Goal: Task Accomplishment & Management: Use online tool/utility

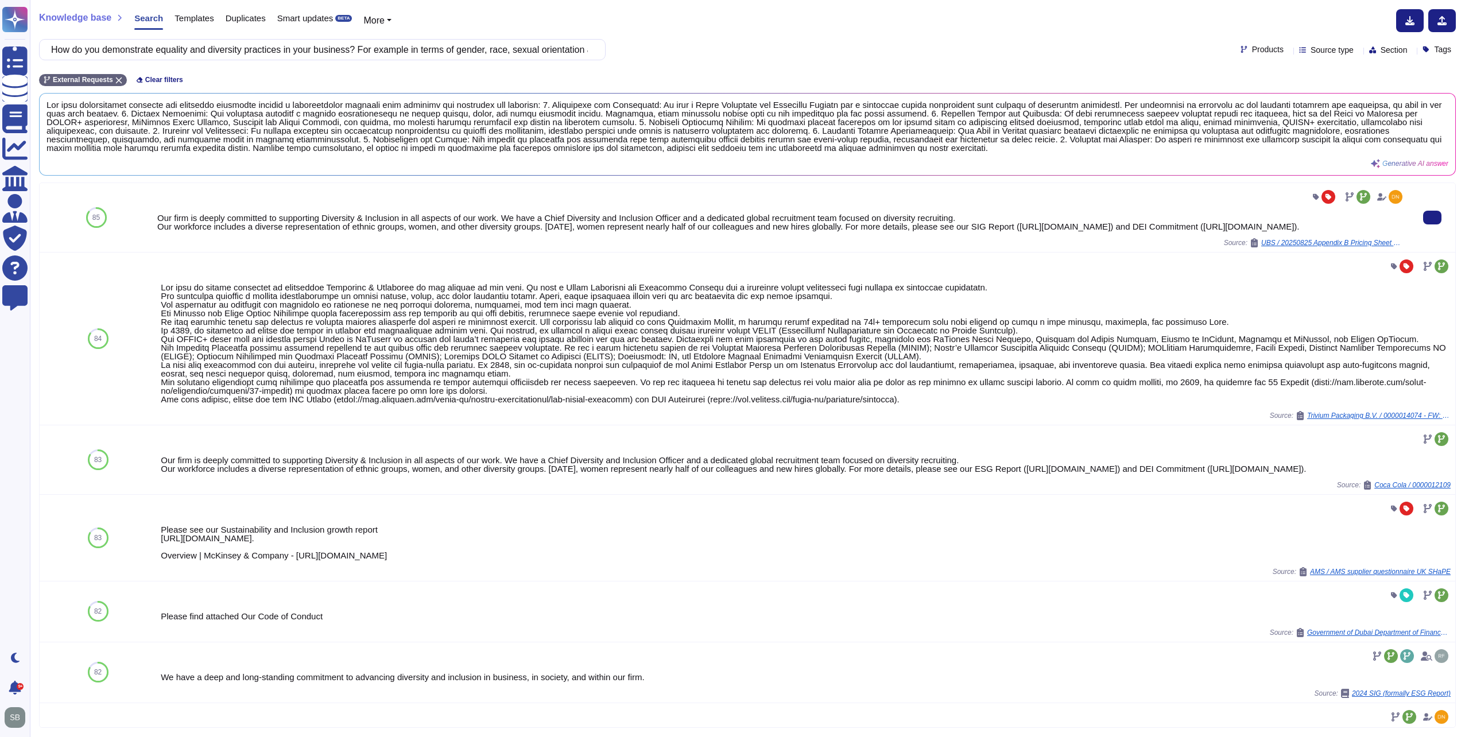
drag, startPoint x: 452, startPoint y: 236, endPoint x: 152, endPoint y: 223, distance: 300.4
click at [153, 223] on div "Our firm is deeply committed to supporting Diversity & Inclusion in all aspects…" at bounding box center [781, 217] width 1256 height 69
copy div "Our firm is deeply committed to supporting Diversity & Inclusion in all aspects…"
click at [449, 231] on div "Our firm is deeply committed to supporting Diversity & Inclusion in all aspects…" at bounding box center [780, 221] width 1247 height 17
drag, startPoint x: 453, startPoint y: 239, endPoint x: 156, endPoint y: 231, distance: 297.4
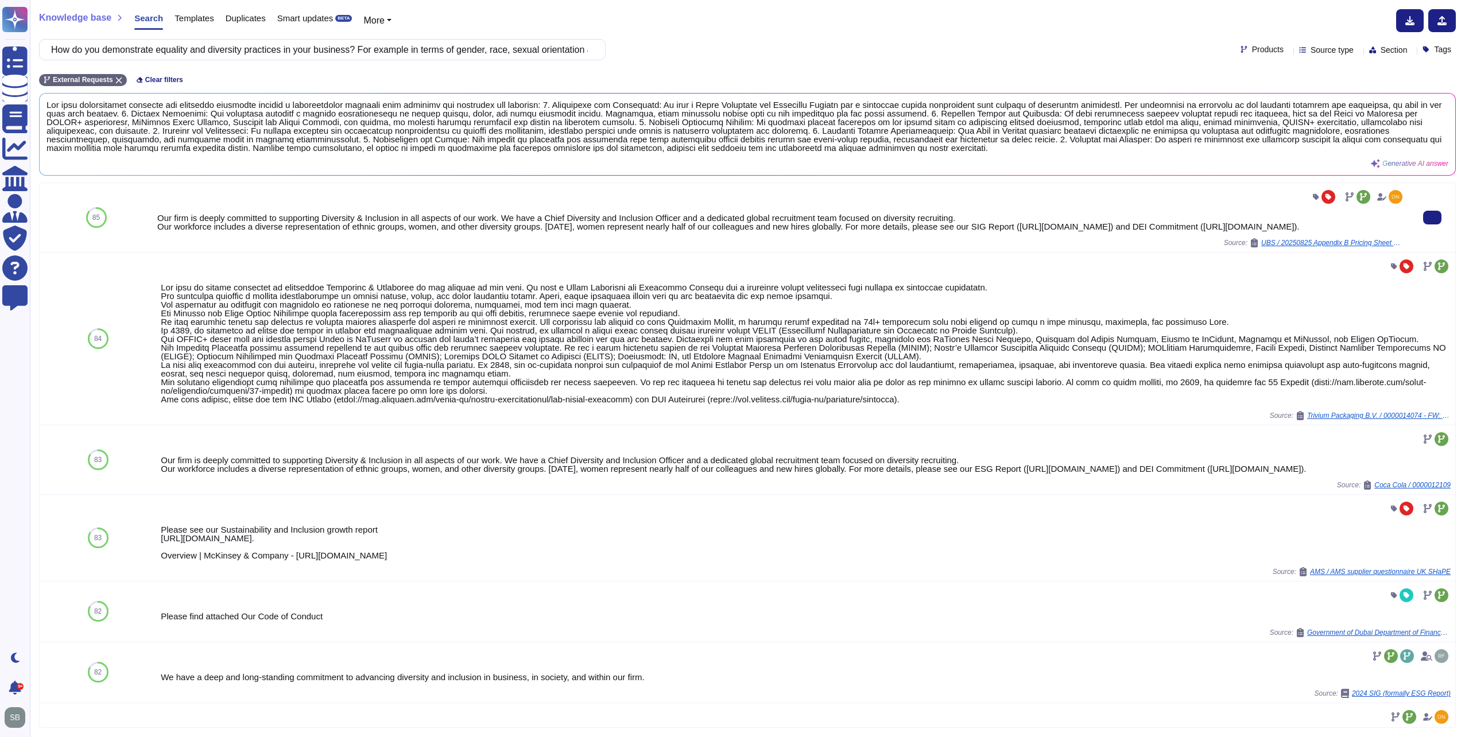
click at [157, 231] on div "Our firm is deeply committed to supporting Diversity & Inclusion in all aspects…" at bounding box center [780, 221] width 1247 height 17
copy div "Our workforce includes a diverse representation of ethnic groups, women, and ot…"
click at [206, 50] on input "How do you demonstrate equality and diversity practices in your business? For e…" at bounding box center [319, 50] width 548 height 20
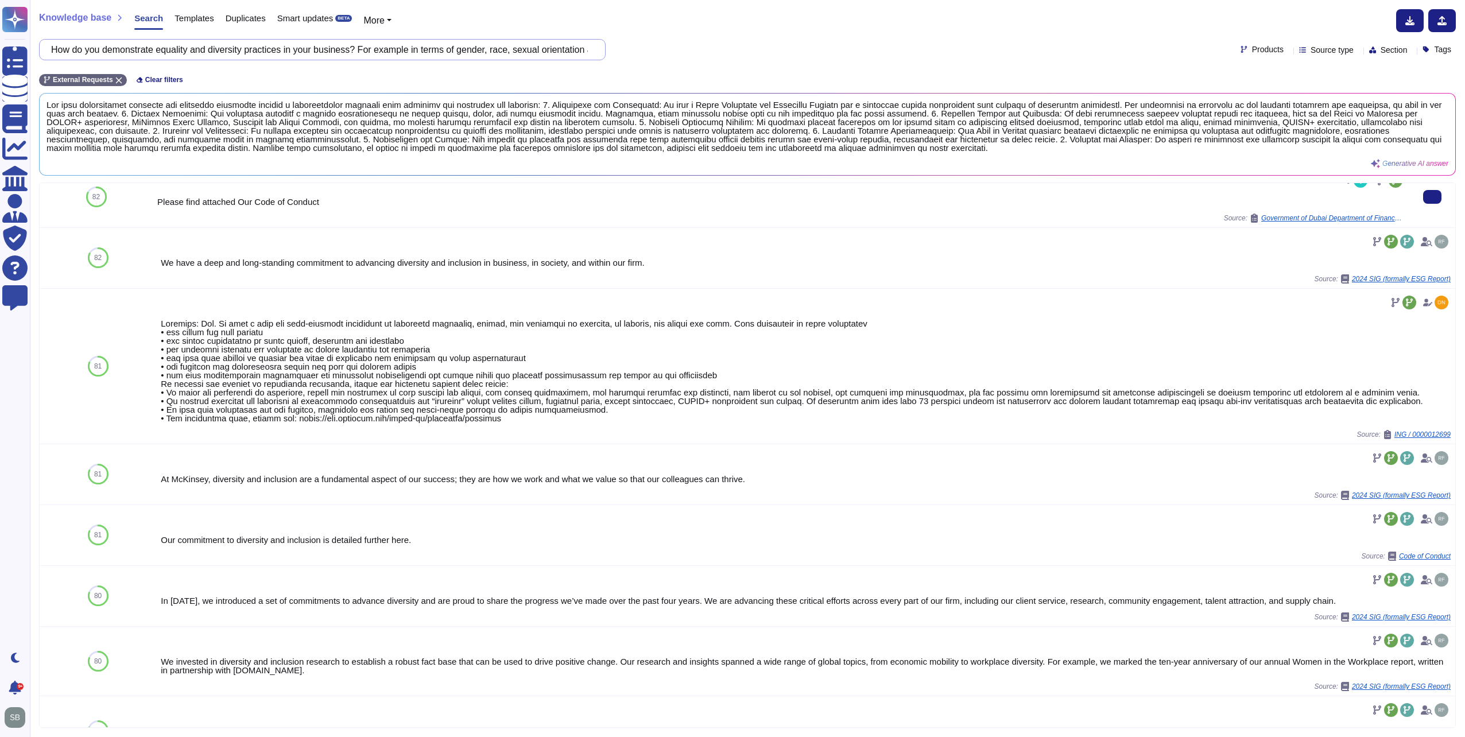
scroll to position [459, 0]
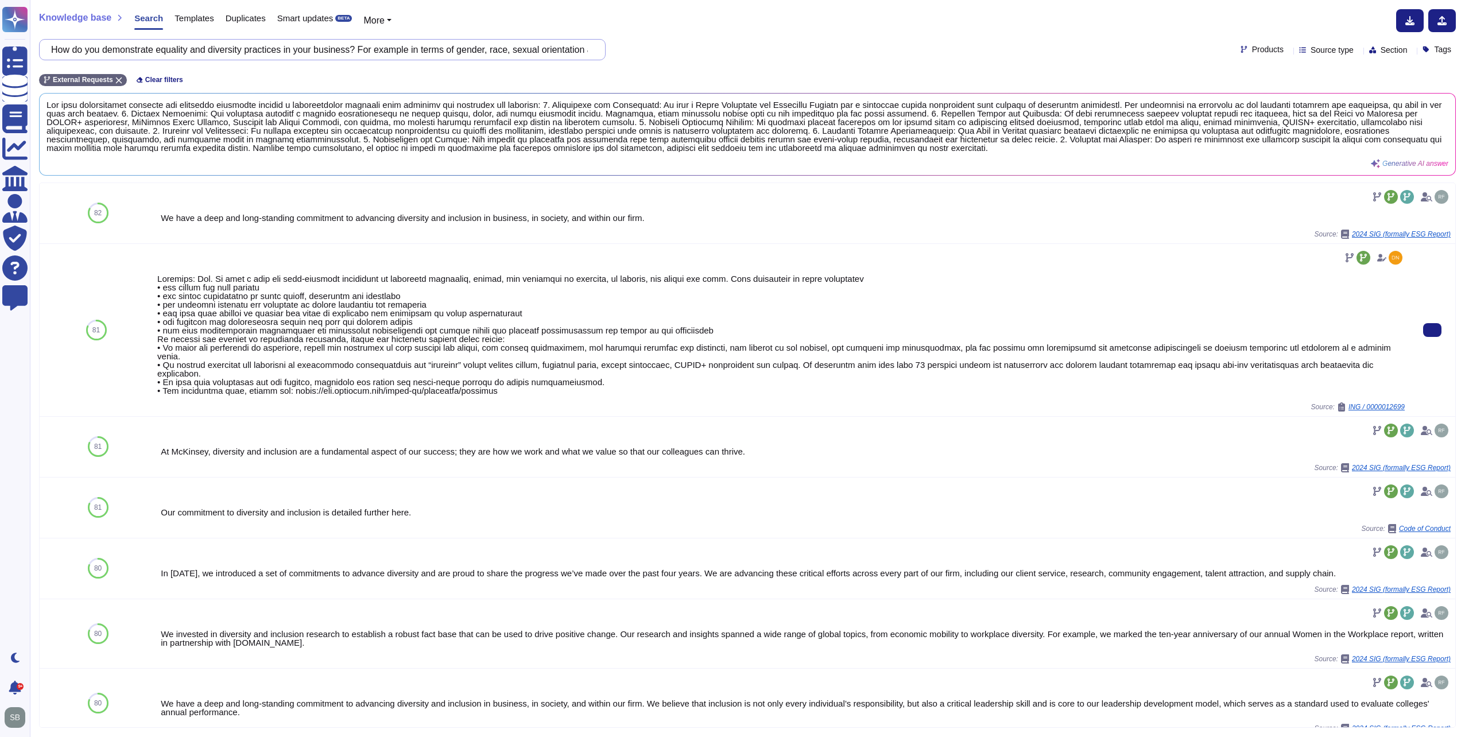
paste input "Would you consider your organisation to be a social enterprise business? (Socia…"
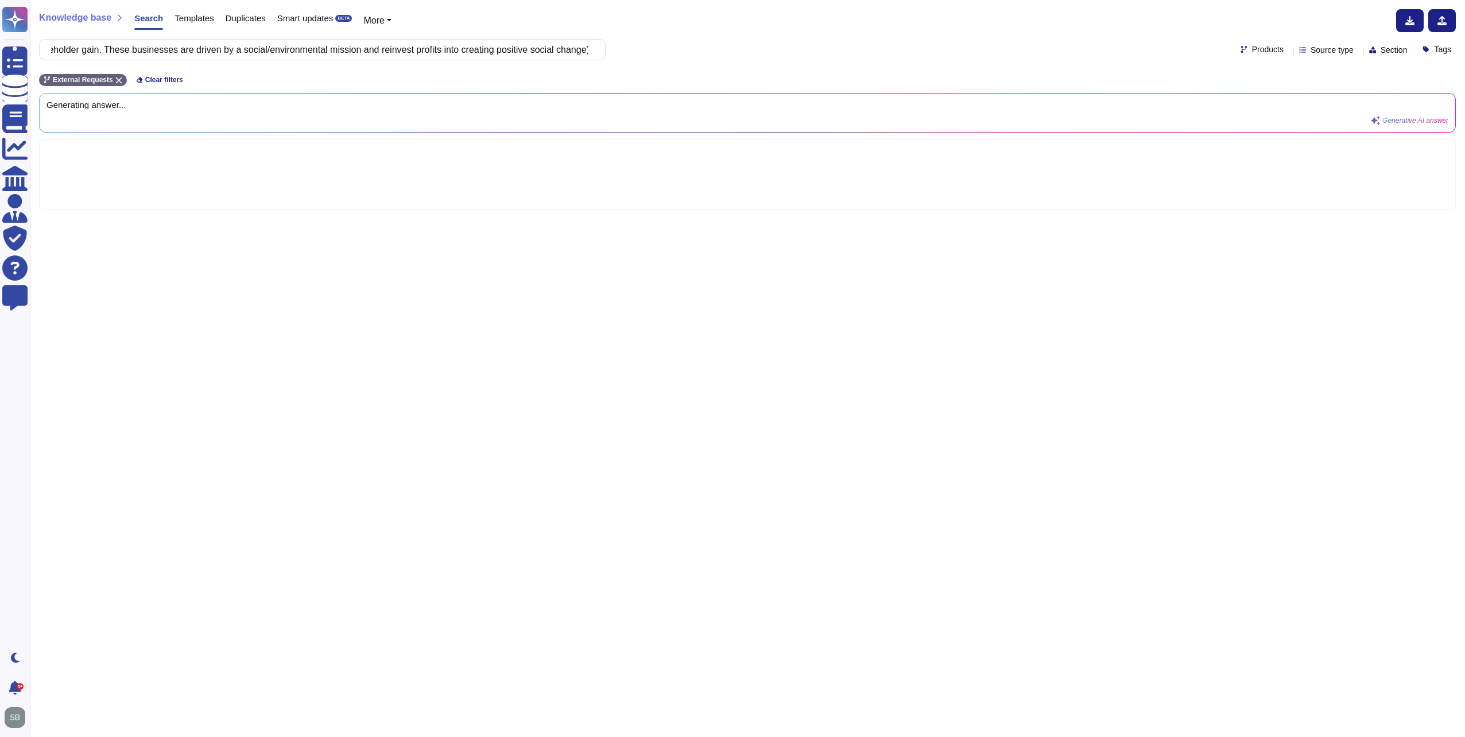
scroll to position [0, 0]
click at [1253, 49] on span "Products" at bounding box center [1268, 49] width 32 height 8
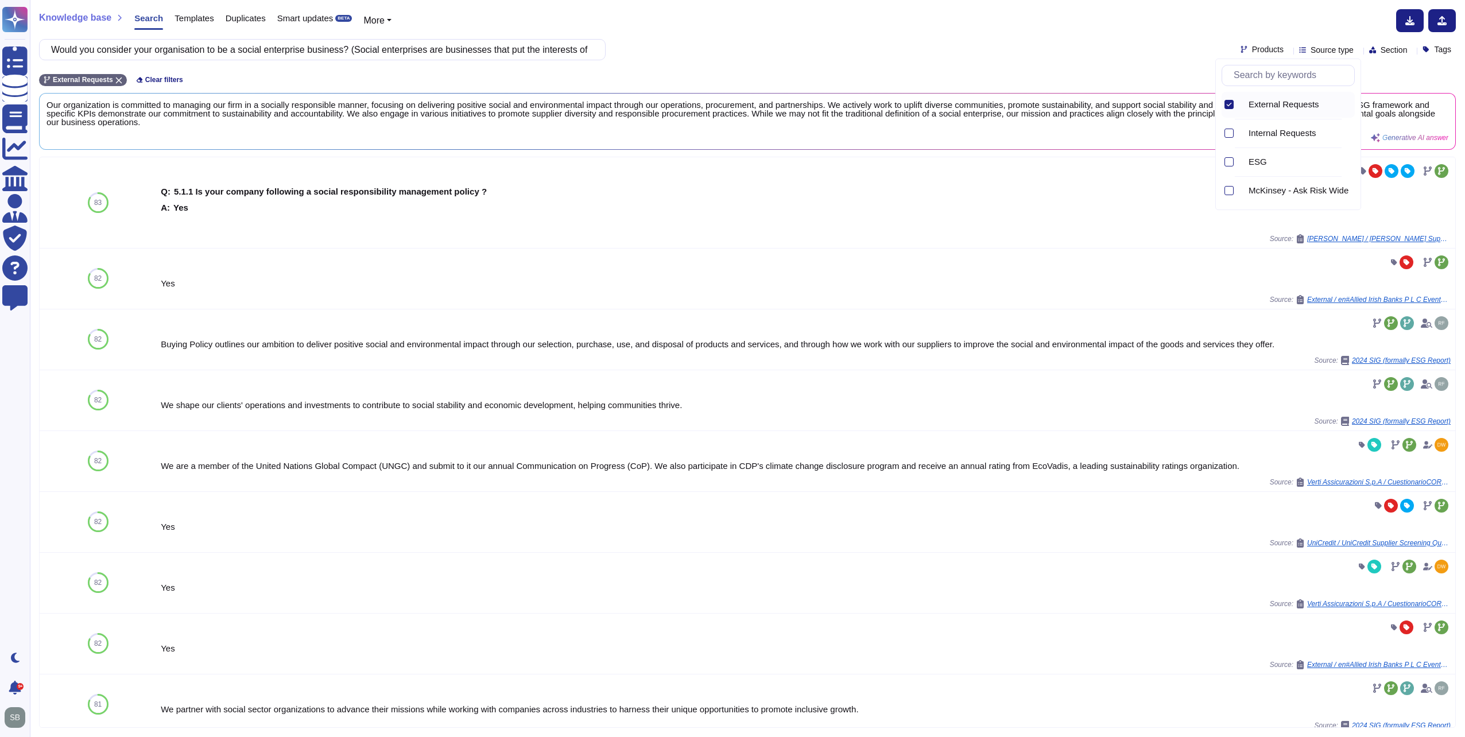
click at [1252, 51] on span "Products" at bounding box center [1268, 49] width 32 height 8
click at [1076, 29] on div "Knowledge base Search Templates Duplicates Smart updates BETA More" at bounding box center [743, 20] width 1408 height 23
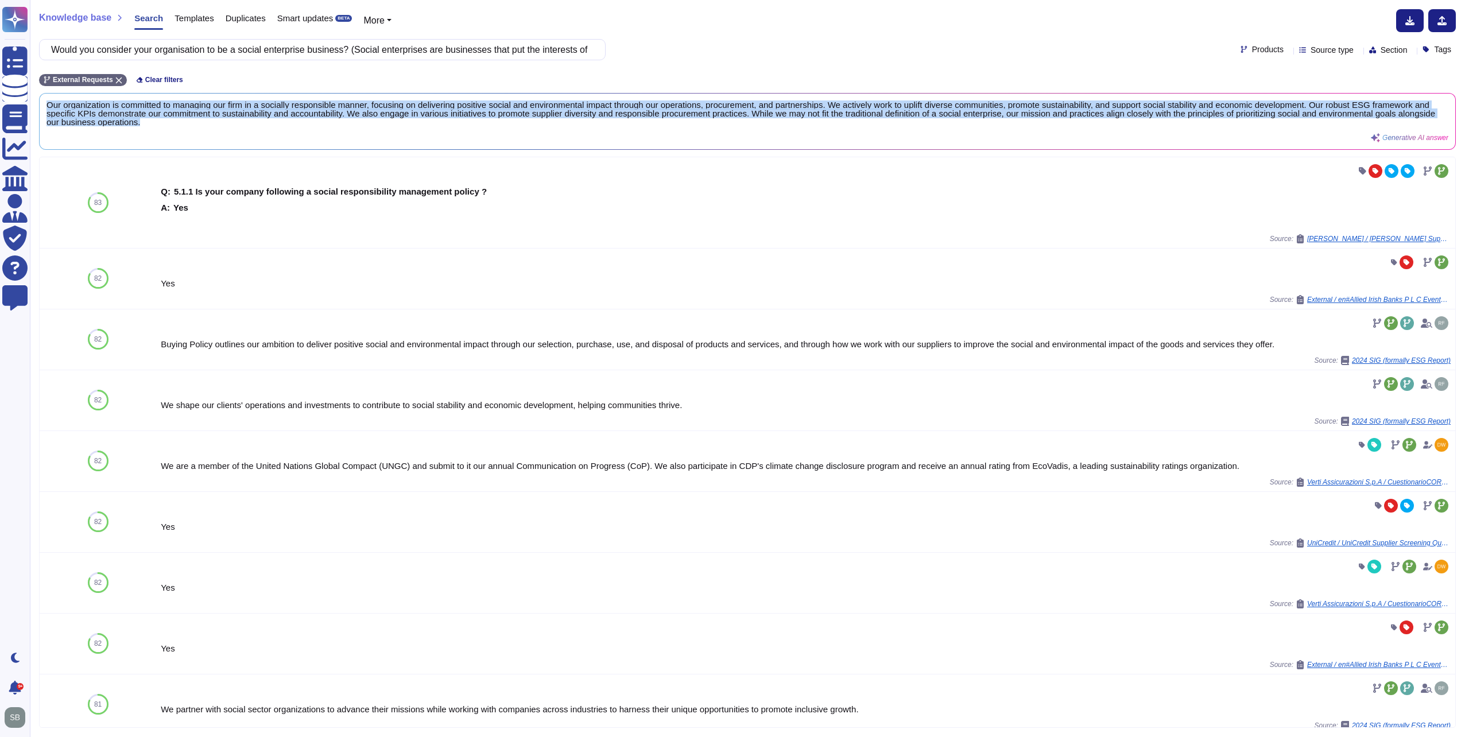
drag, startPoint x: 271, startPoint y: 122, endPoint x: 37, endPoint y: 99, distance: 235.3
click at [37, 99] on div "Knowledge base Search Templates Duplicates Smart updates BETA More Would you co…" at bounding box center [747, 368] width 1435 height 737
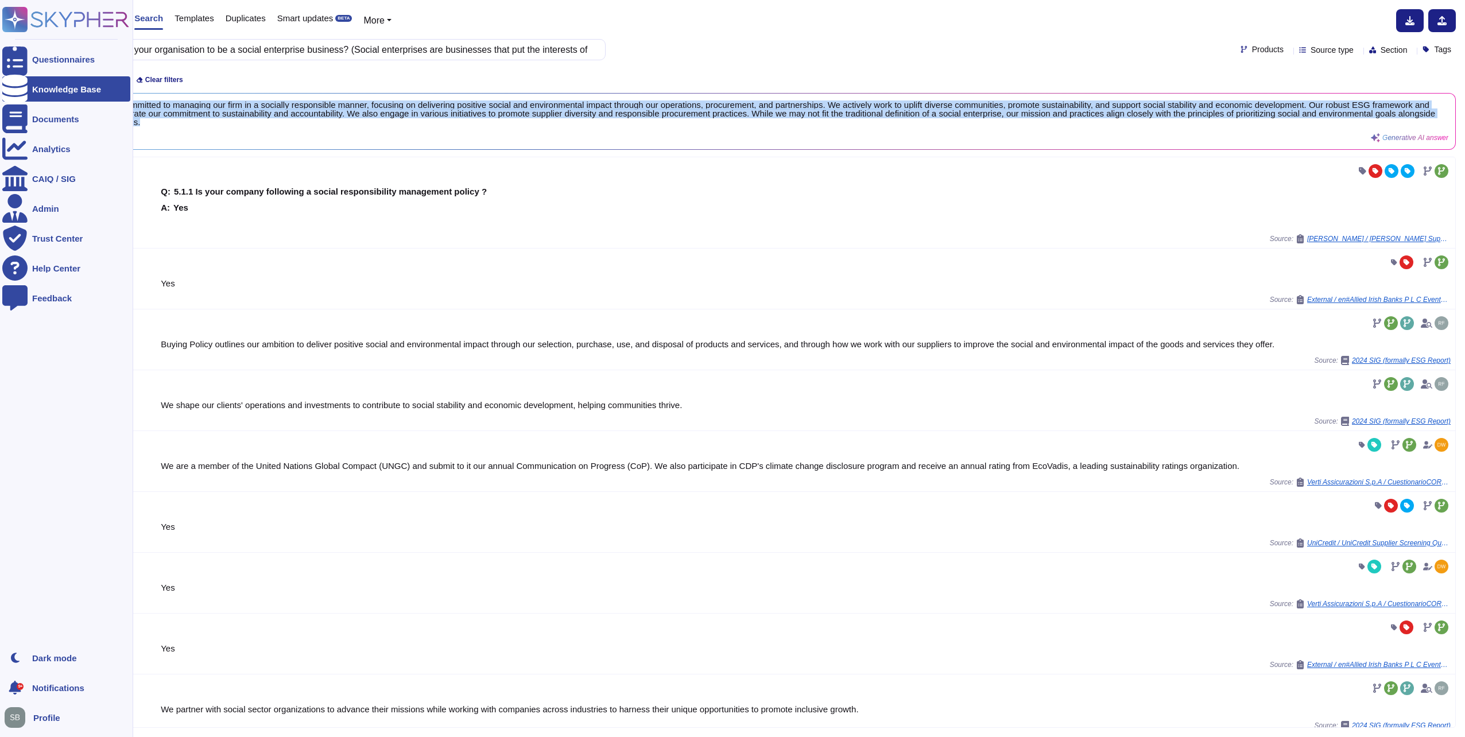
copy span "Our organization is committed to managing our firm in a socially responsible ma…"
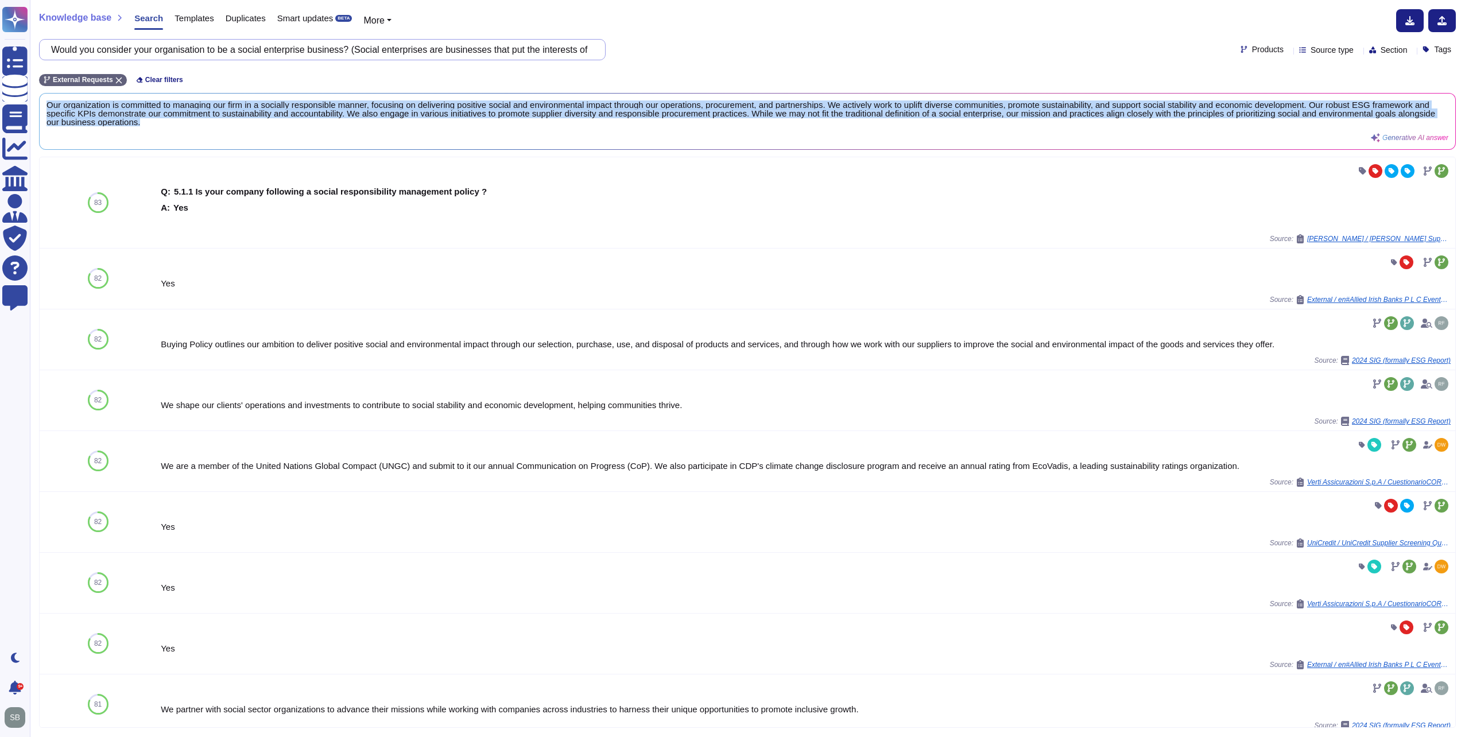
click at [246, 44] on input "Would you consider your organisation to be a social enterprise business? (Socia…" at bounding box center [319, 50] width 548 height 20
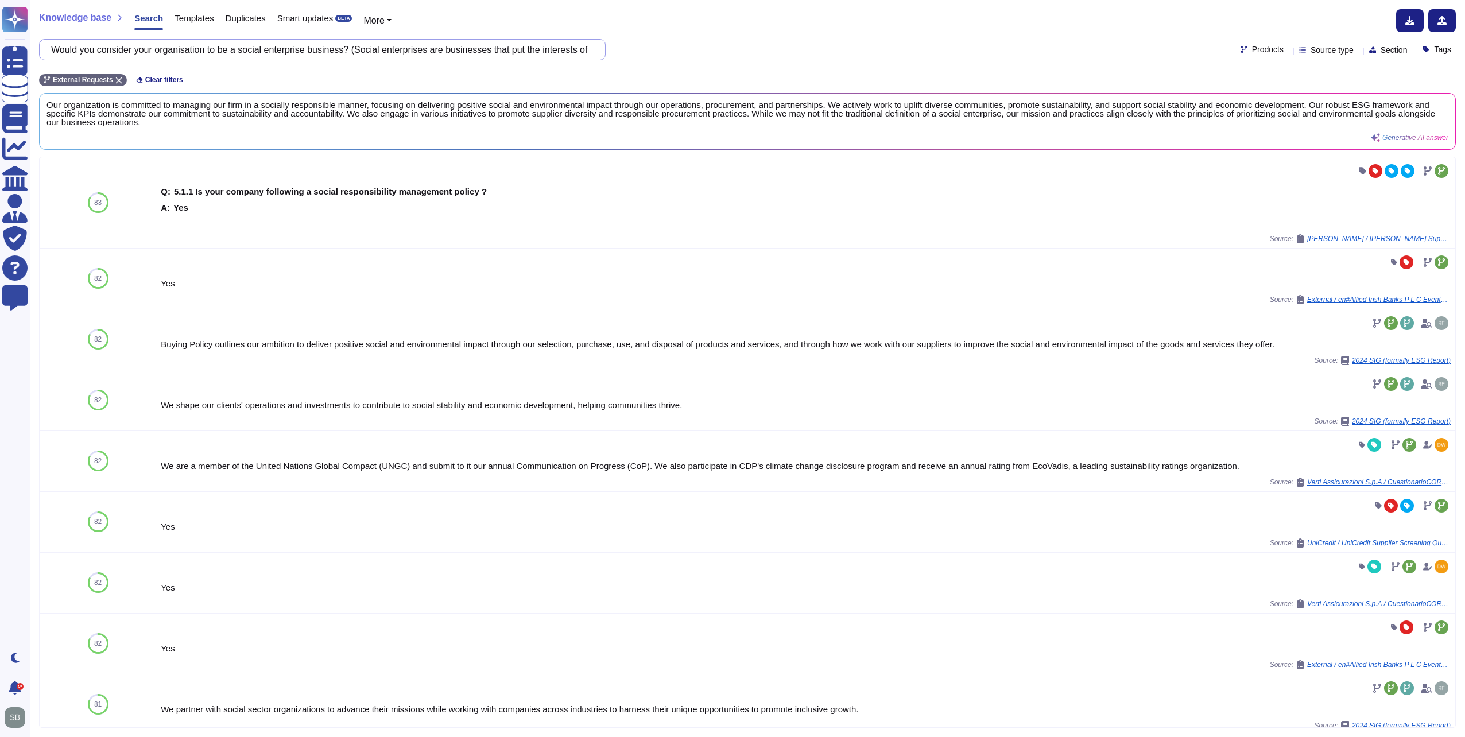
paste input "Do you invest in community development activities in the markets you source fro…"
type input "Do you invest in community development activities in the markets you source fro…"
